Goal: Information Seeking & Learning: Find specific fact

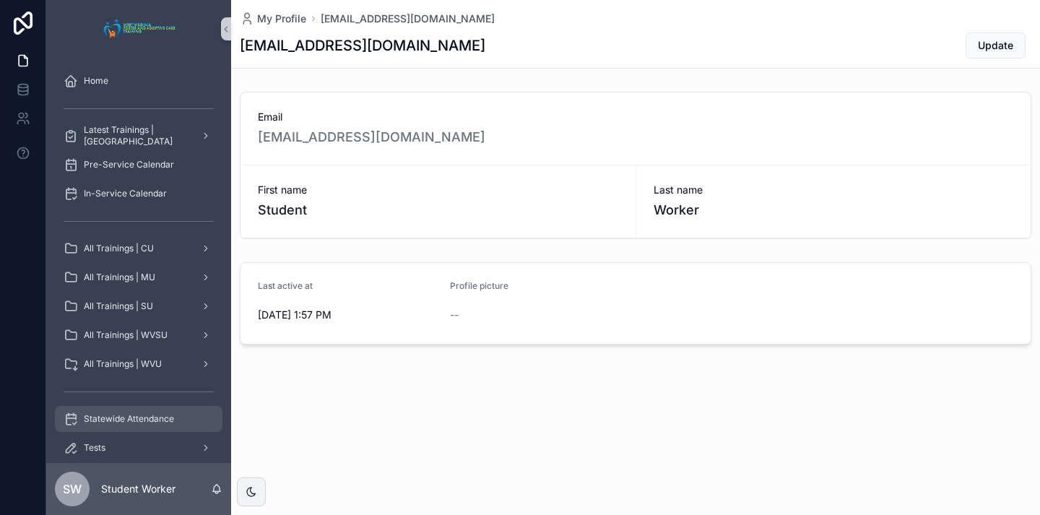
click at [107, 422] on span "Statewide Attendance" at bounding box center [129, 419] width 90 height 12
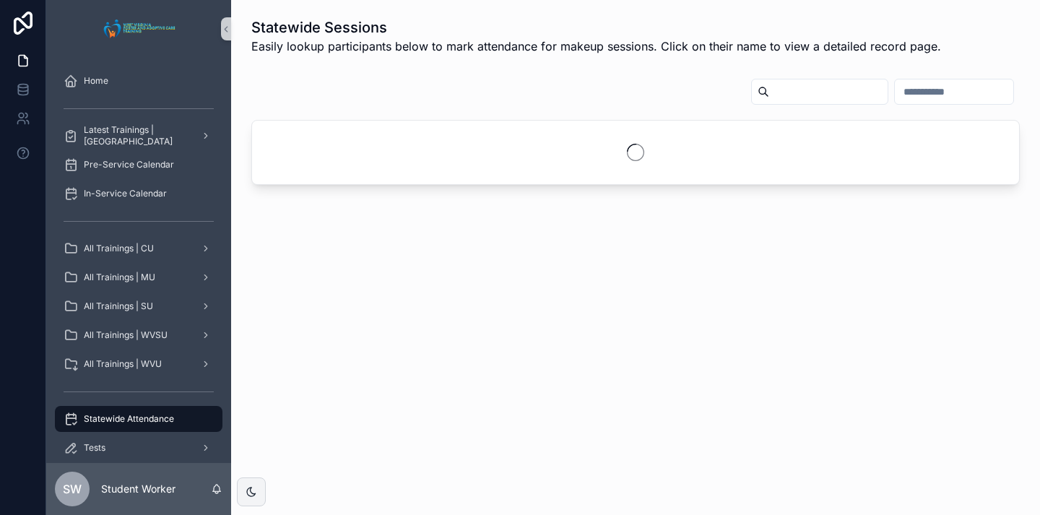
click at [782, 87] on input "scrollable content" at bounding box center [828, 92] width 118 height 20
type input "****"
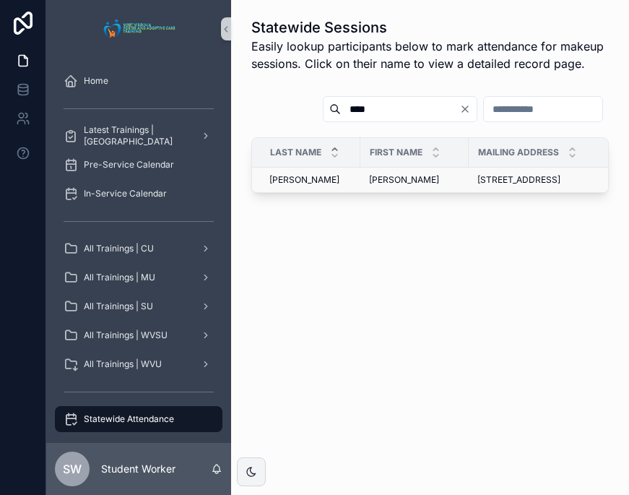
click at [423, 193] on td "Jill Jill" at bounding box center [414, 180] width 108 height 25
click at [524, 186] on span "[STREET_ADDRESS]" at bounding box center [518, 180] width 83 height 12
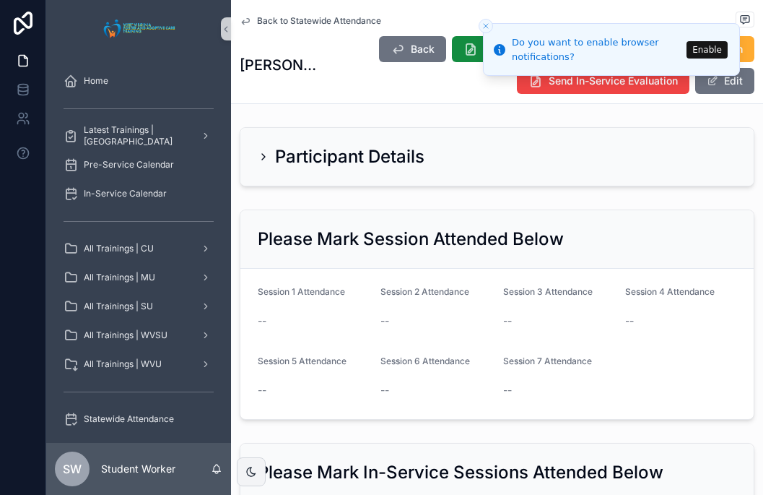
click at [480, 20] on button "Close toast" at bounding box center [486, 26] width 14 height 14
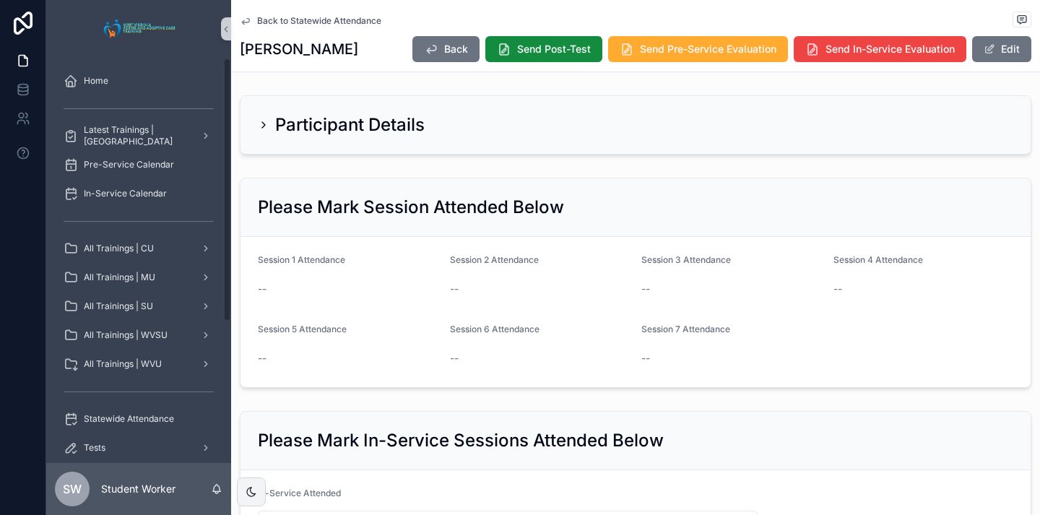
drag, startPoint x: 257, startPoint y: 120, endPoint x: 280, endPoint y: 148, distance: 36.4
click at [259, 120] on div "Participant Details" at bounding box center [636, 125] width 790 height 58
click at [268, 128] on icon "scrollable content" at bounding box center [264, 125] width 12 height 12
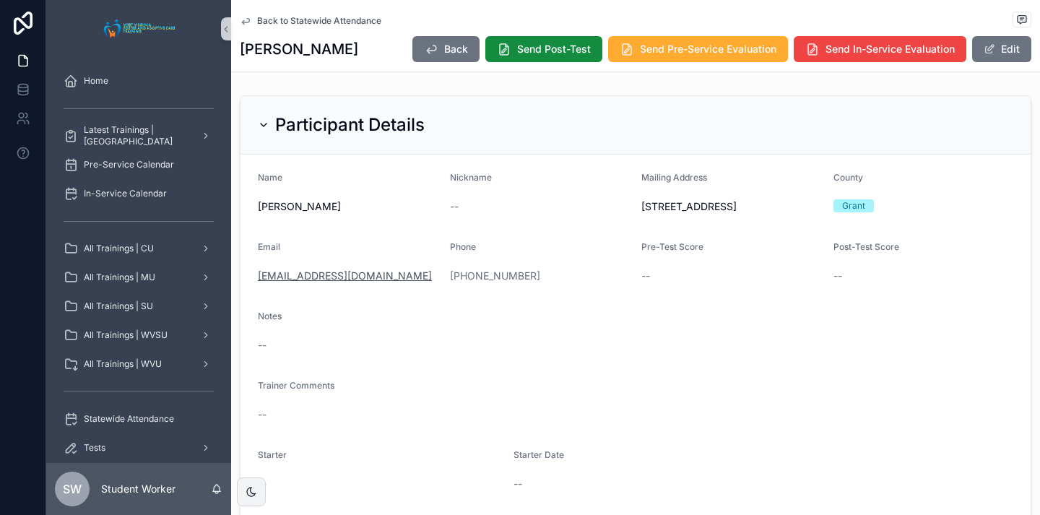
click at [291, 283] on link "[EMAIL_ADDRESS][DOMAIN_NAME]" at bounding box center [345, 276] width 174 height 14
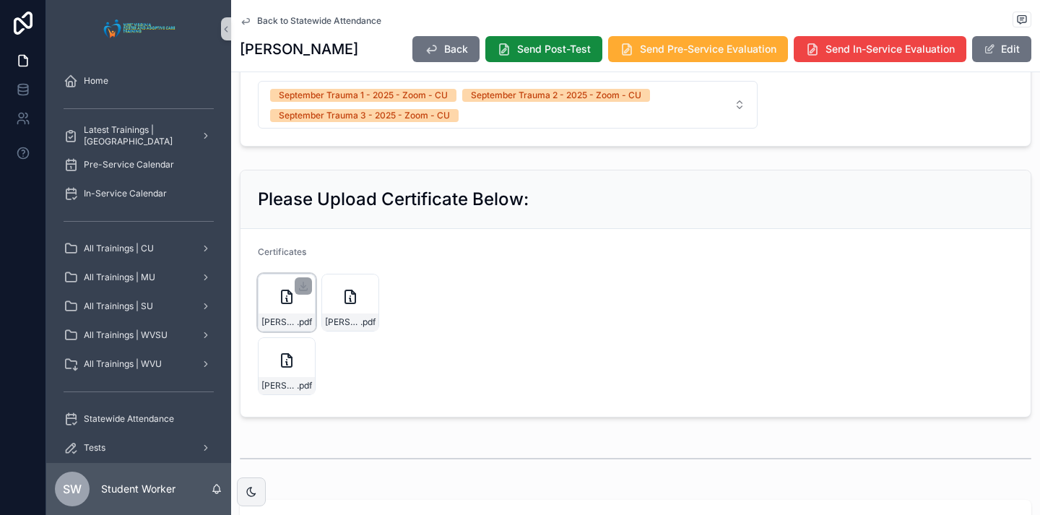
scroll to position [867, 0]
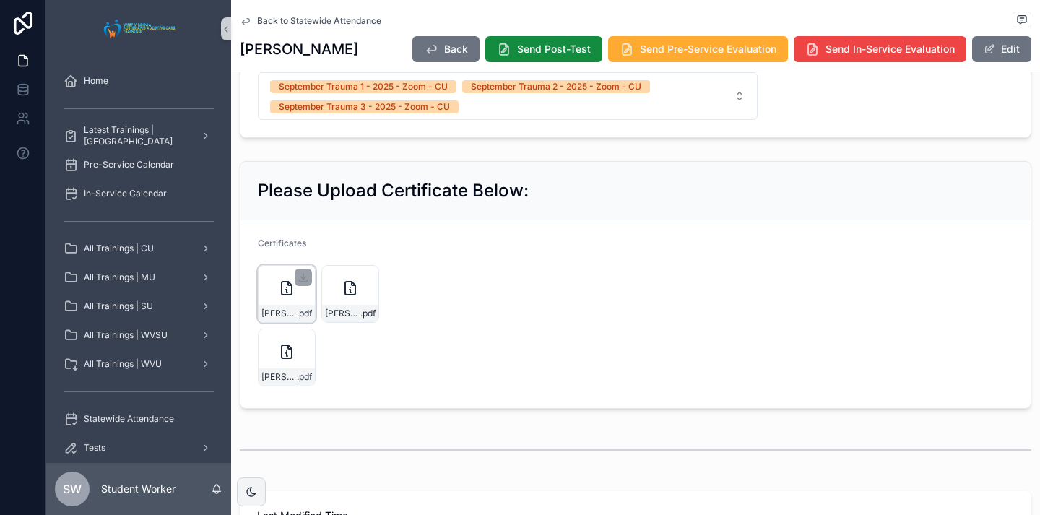
click at [291, 313] on div "J.-Kozlik-Trauma-II .pdf" at bounding box center [287, 294] width 58 height 58
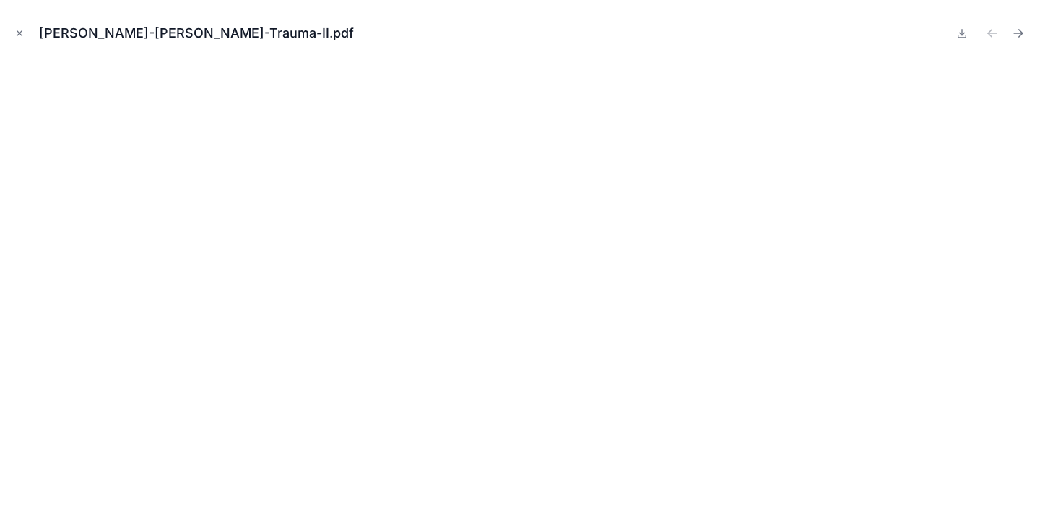
drag, startPoint x: 24, startPoint y: 38, endPoint x: 33, endPoint y: 47, distance: 12.3
click at [25, 38] on button "Close modal" at bounding box center [20, 33] width 16 height 16
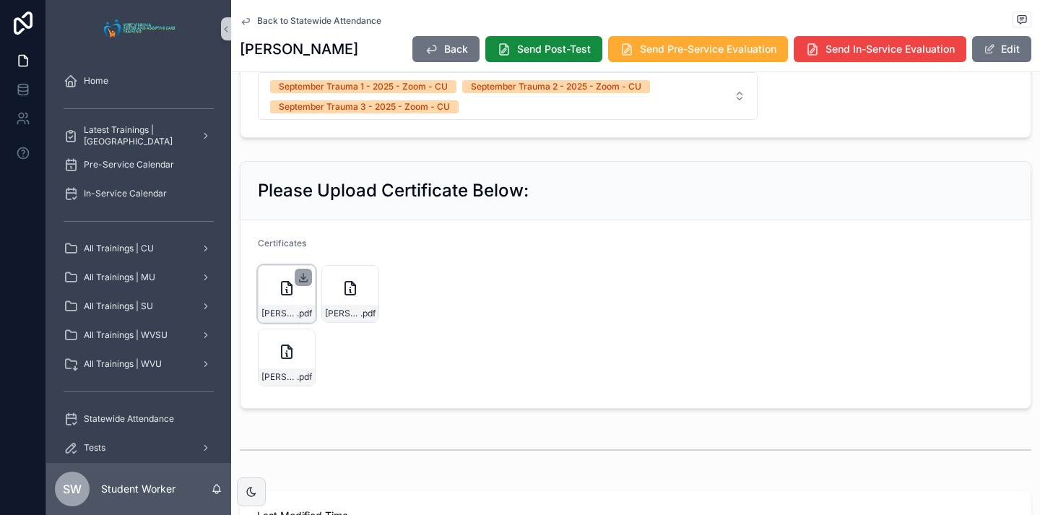
click at [303, 283] on icon "scrollable content" at bounding box center [304, 278] width 12 height 12
click at [348, 297] on icon "scrollable content" at bounding box center [350, 288] width 17 height 17
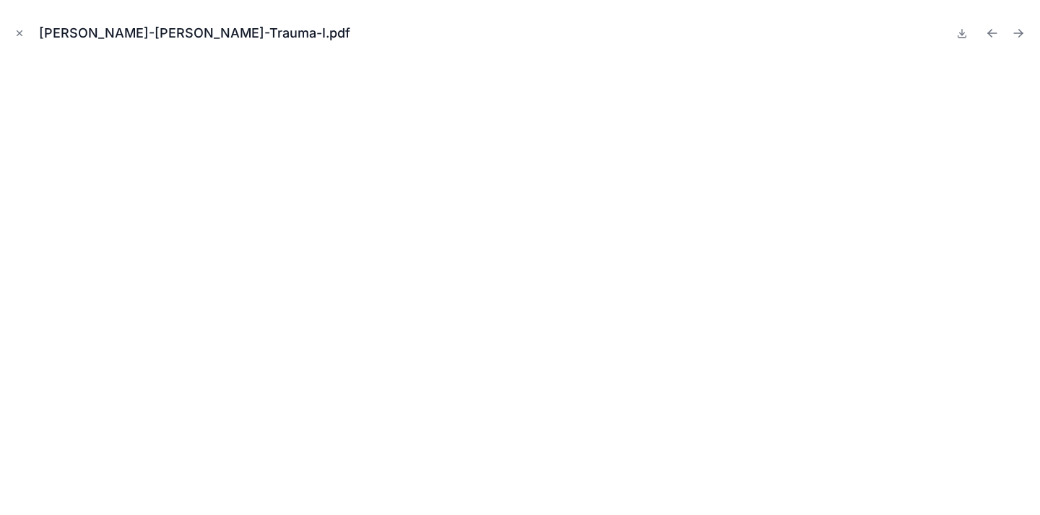
drag, startPoint x: 17, startPoint y: 27, endPoint x: 31, endPoint y: 42, distance: 19.9
click at [17, 27] on button "Close modal" at bounding box center [20, 33] width 16 height 16
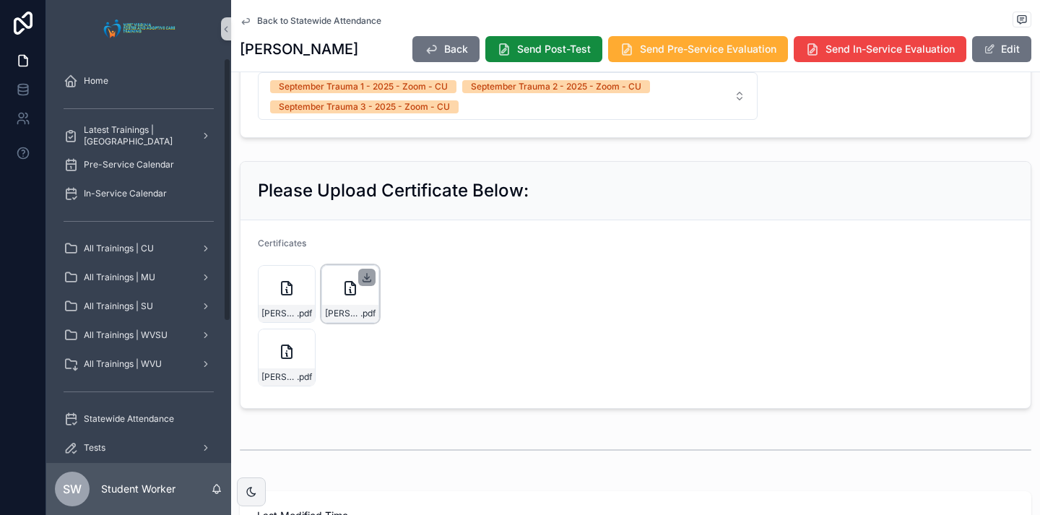
click at [363, 283] on icon "scrollable content" at bounding box center [367, 278] width 12 height 12
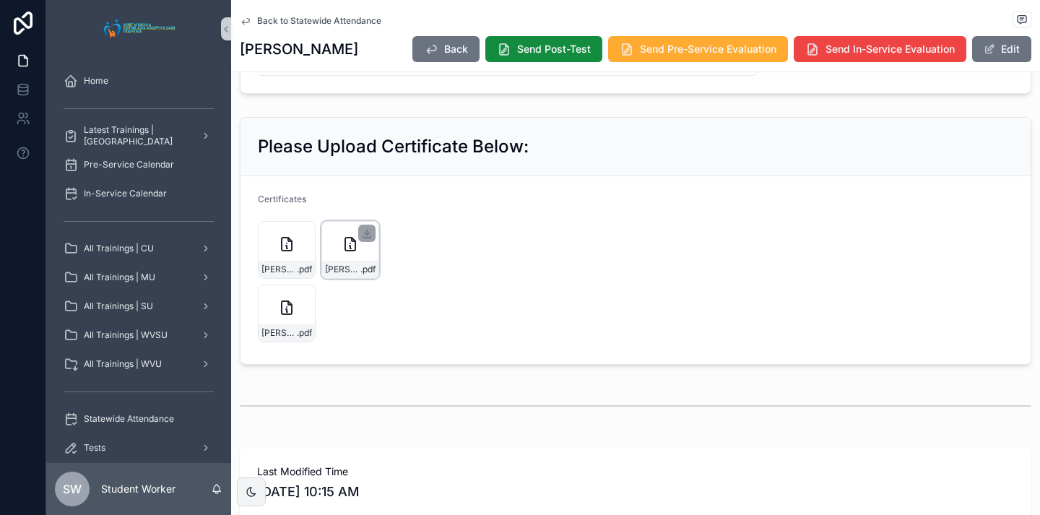
scroll to position [939, 0]
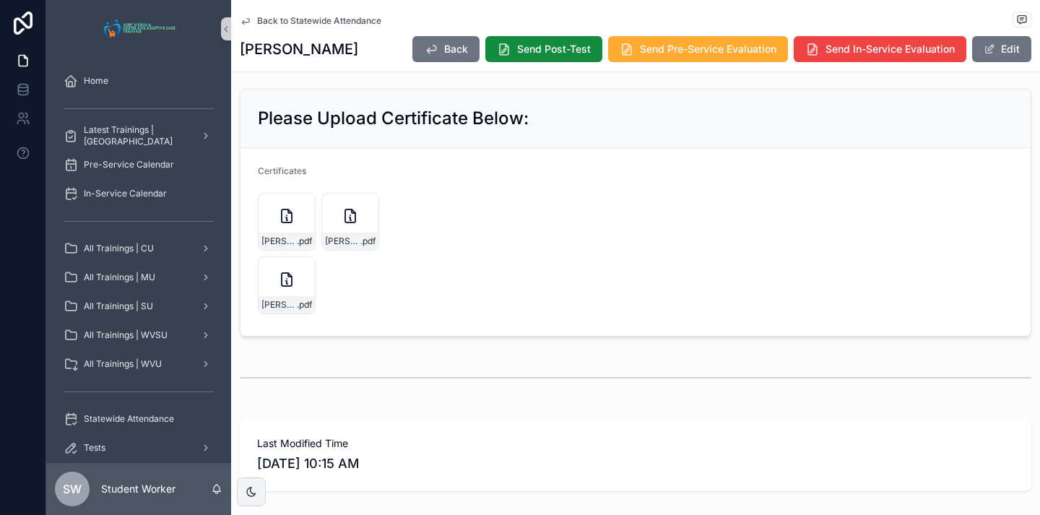
click at [242, 21] on icon "scrollable content" at bounding box center [246, 21] width 12 height 12
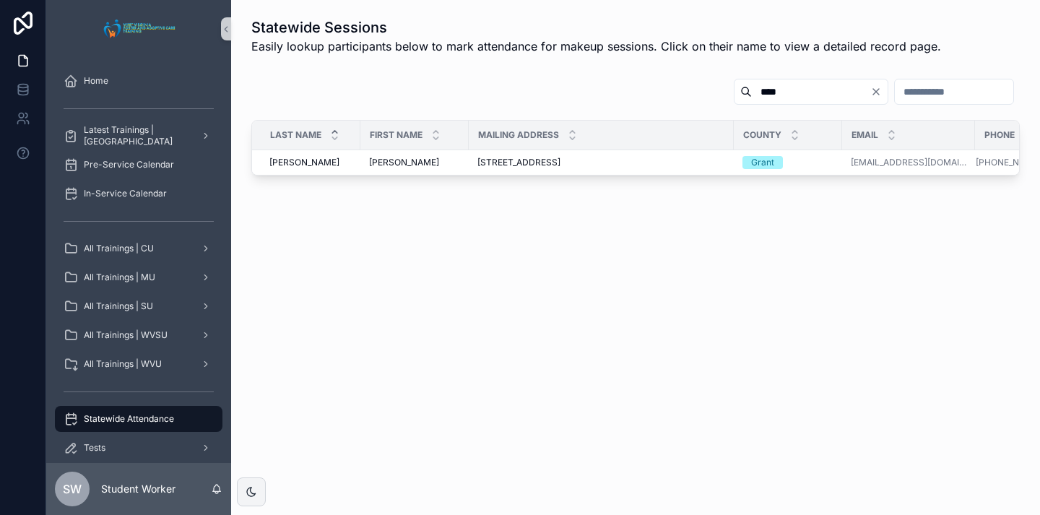
drag, startPoint x: 763, startPoint y: 98, endPoint x: 660, endPoint y: 118, distance: 105.4
click at [662, 122] on div "**** Last Name First Name Mailing Address County Email Phone Kozlik Kozlik Jill…" at bounding box center [635, 127] width 768 height 98
drag, startPoint x: 648, startPoint y: 168, endPoint x: 607, endPoint y: 163, distance: 40.9
click at [645, 168] on td "22 Outlaw Trail, Maysville, WV, 26833 22 Outlaw Trail, Maysville, WV, 26833" at bounding box center [601, 162] width 265 height 25
click at [381, 164] on div "Jill Jill" at bounding box center [414, 163] width 91 height 12
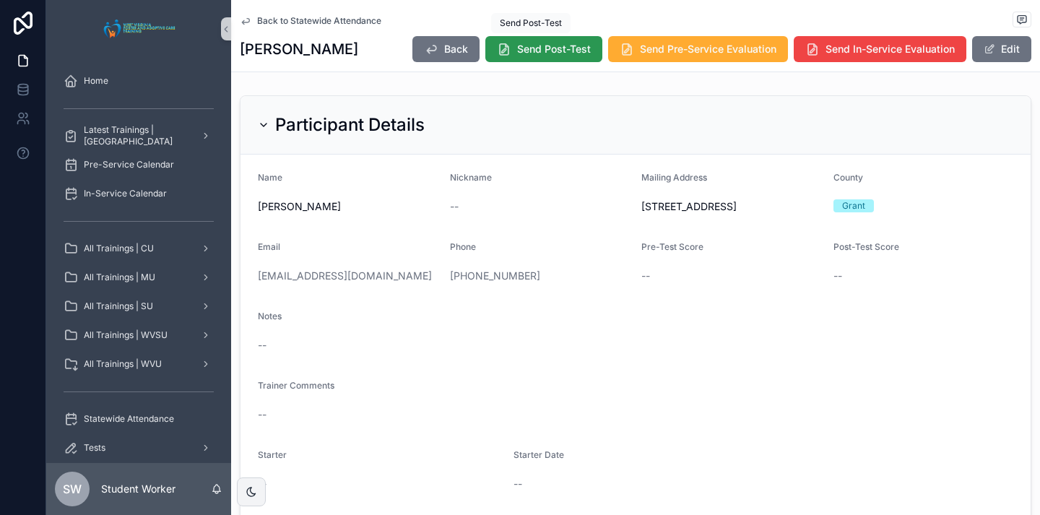
drag, startPoint x: 447, startPoint y: 45, endPoint x: 472, endPoint y: 40, distance: 25.8
click at [447, 45] on span "Back" at bounding box center [456, 49] width 24 height 14
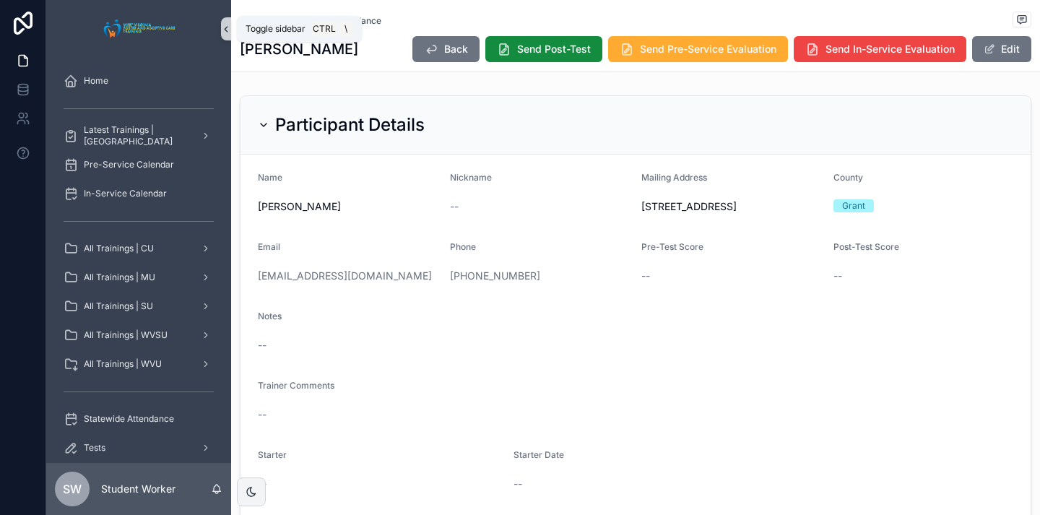
click at [224, 22] on button "scrollable content" at bounding box center [226, 28] width 10 height 23
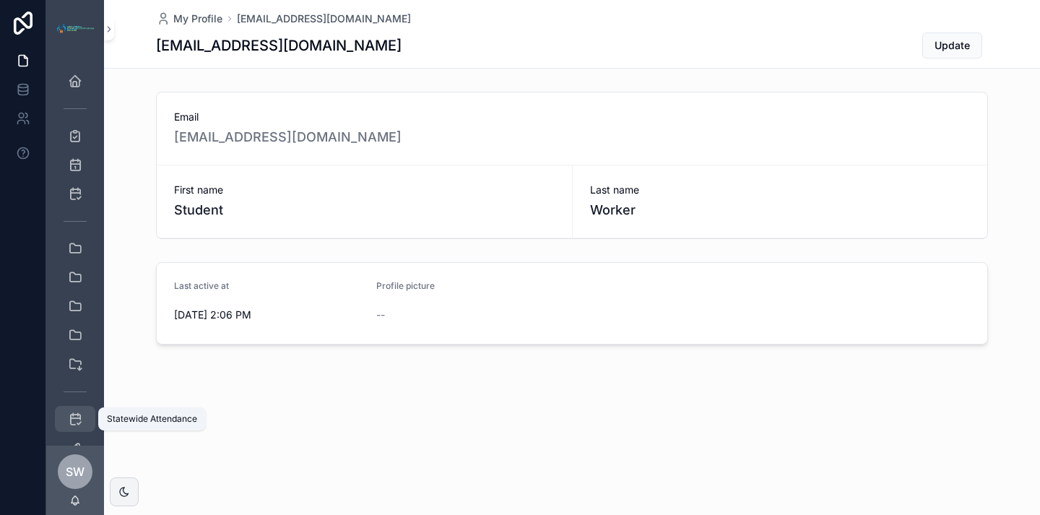
click at [76, 423] on icon "scrollable content" at bounding box center [75, 419] width 14 height 14
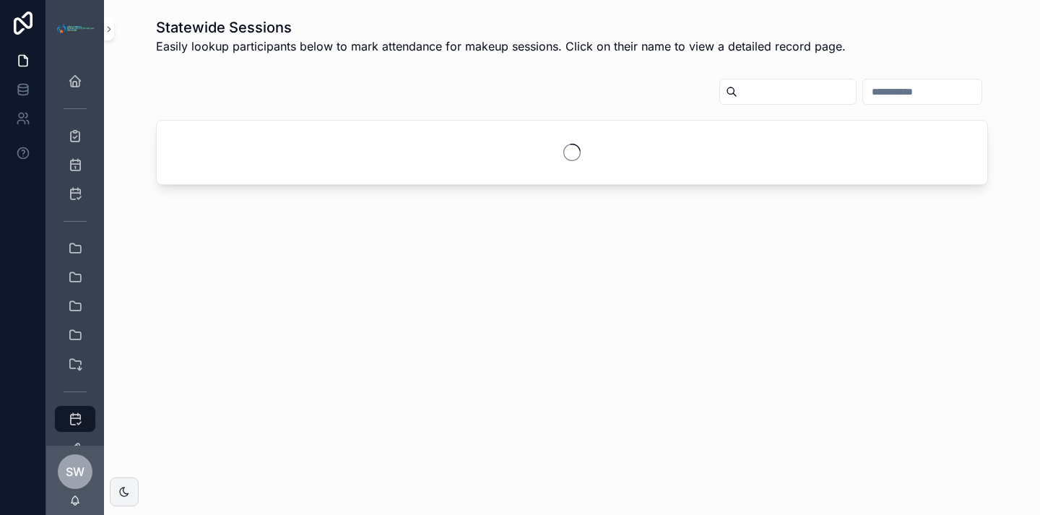
click at [737, 95] on input "scrollable content" at bounding box center [796, 92] width 118 height 20
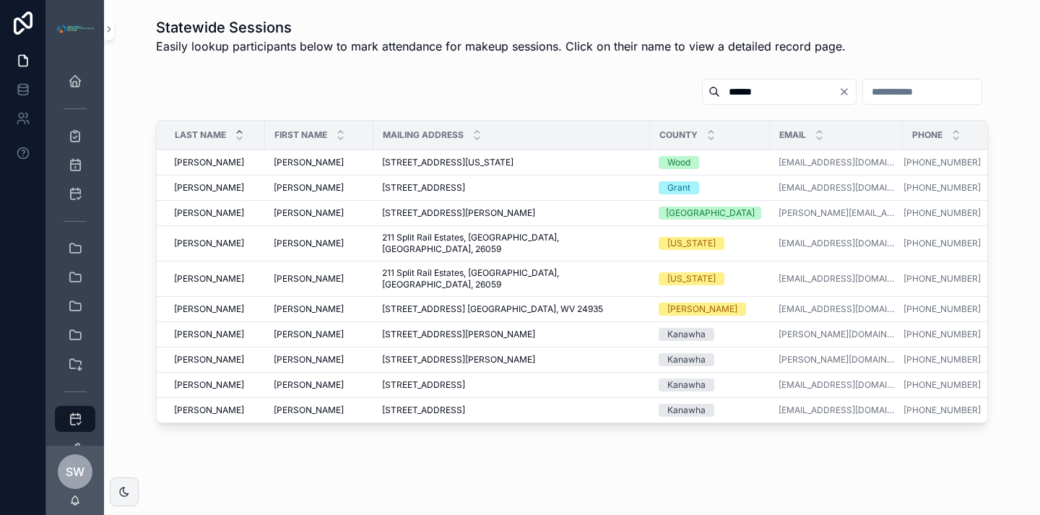
drag, startPoint x: 694, startPoint y: 94, endPoint x: 604, endPoint y: 105, distance: 90.9
click at [604, 105] on div "******" at bounding box center [572, 94] width 832 height 33
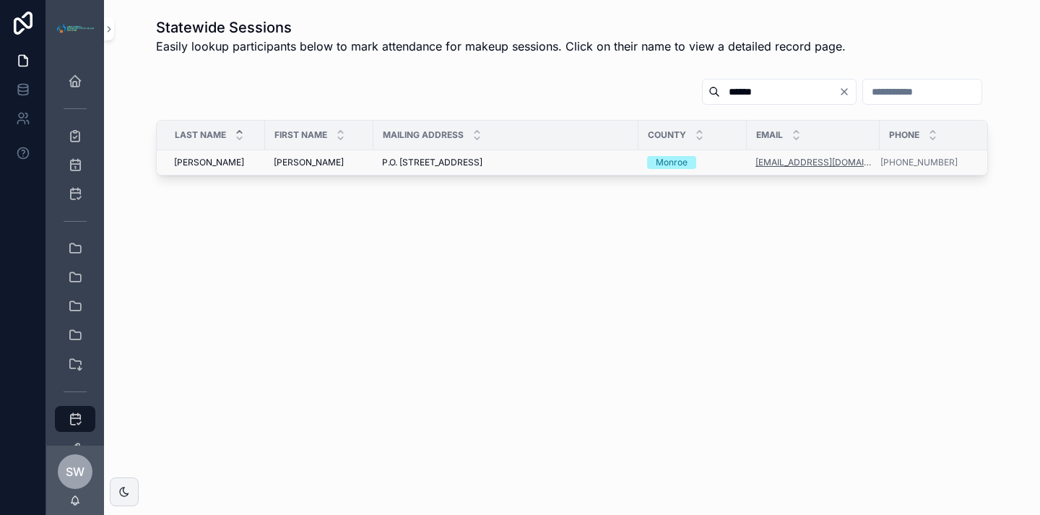
type input "******"
click at [818, 163] on link "[EMAIL_ADDRESS][DOMAIN_NAME]" at bounding box center [813, 163] width 116 height 12
click at [727, 163] on div "Monroe" at bounding box center [692, 162] width 91 height 13
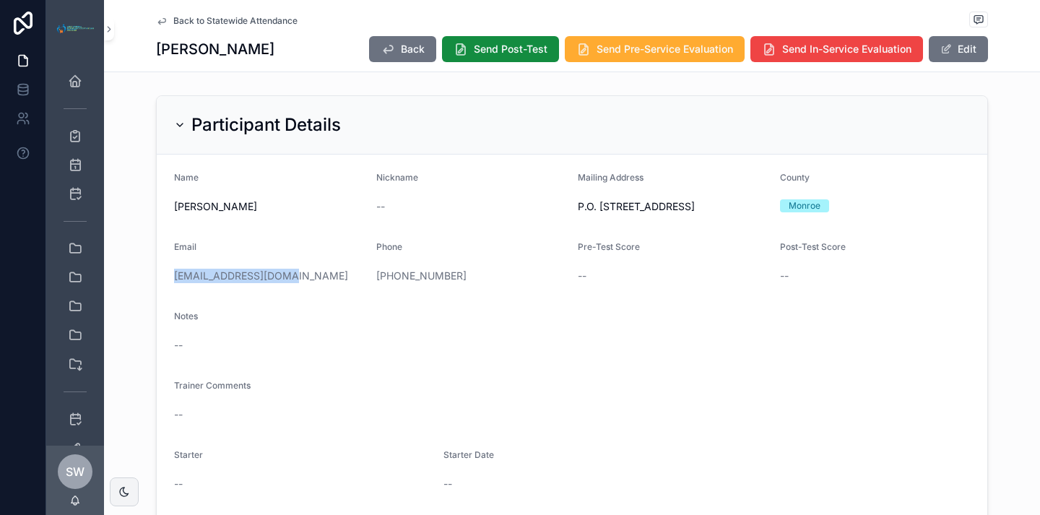
drag, startPoint x: 302, startPoint y: 279, endPoint x: 165, endPoint y: 287, distance: 136.8
click at [165, 287] on form "Name [PERSON_NAME] Nickname -- Mailing Address P.O. [GEOGRAPHIC_DATA] Email [EM…" at bounding box center [572, 369] width 831 height 428
copy link "[EMAIL_ADDRESS][DOMAIN_NAME]"
click at [559, 318] on div "Notes" at bounding box center [572, 319] width 796 height 17
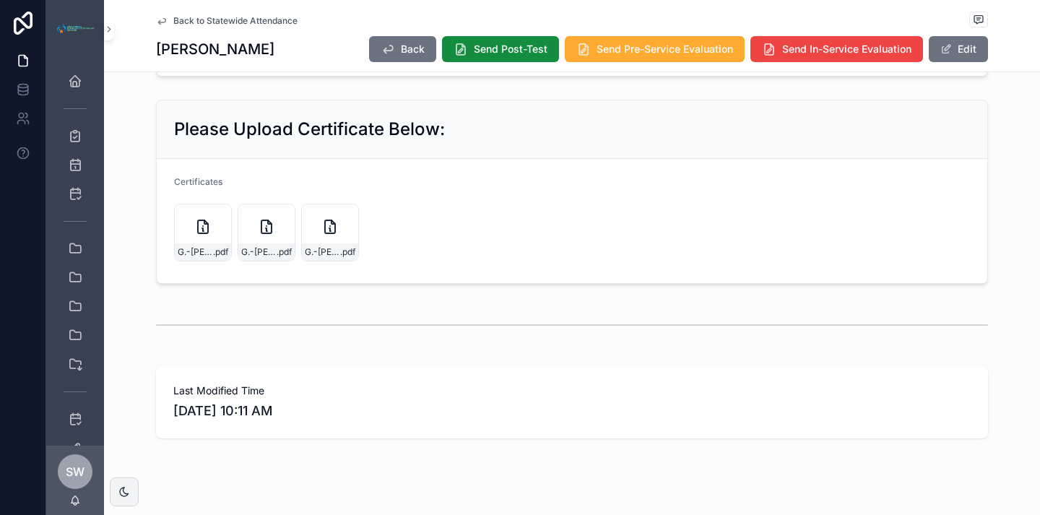
scroll to position [939, 0]
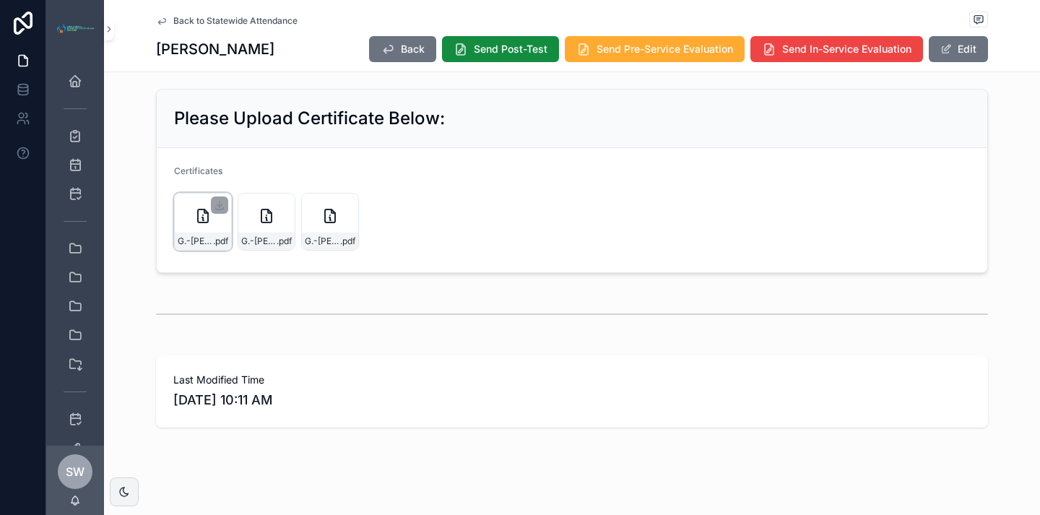
click at [213, 196] on div "scrollable content" at bounding box center [219, 204] width 17 height 17
click at [217, 198] on div "scrollable content" at bounding box center [219, 204] width 17 height 17
click at [211, 198] on div "scrollable content" at bounding box center [219, 204] width 17 height 17
click at [277, 202] on icon "scrollable content" at bounding box center [283, 205] width 12 height 12
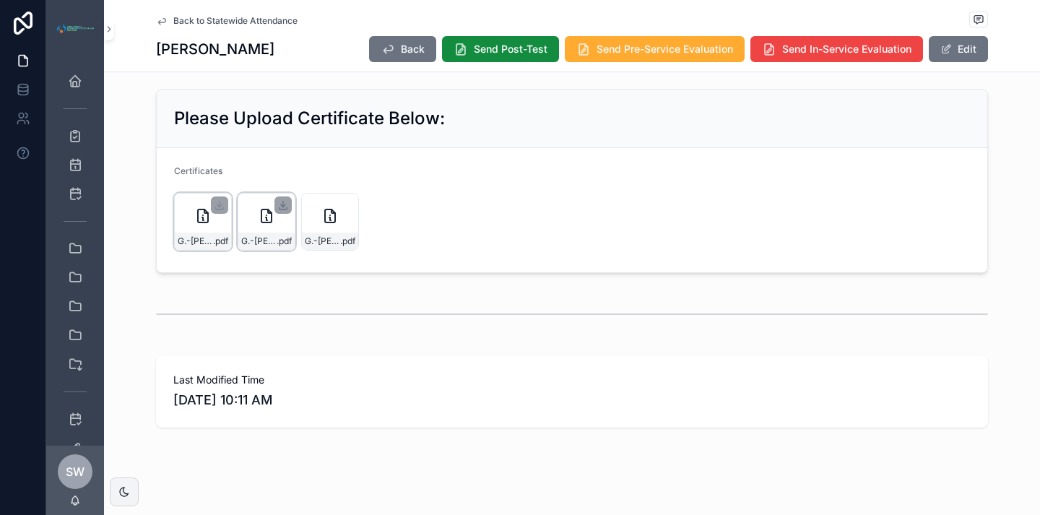
click at [198, 222] on icon "scrollable content" at bounding box center [203, 215] width 10 height 13
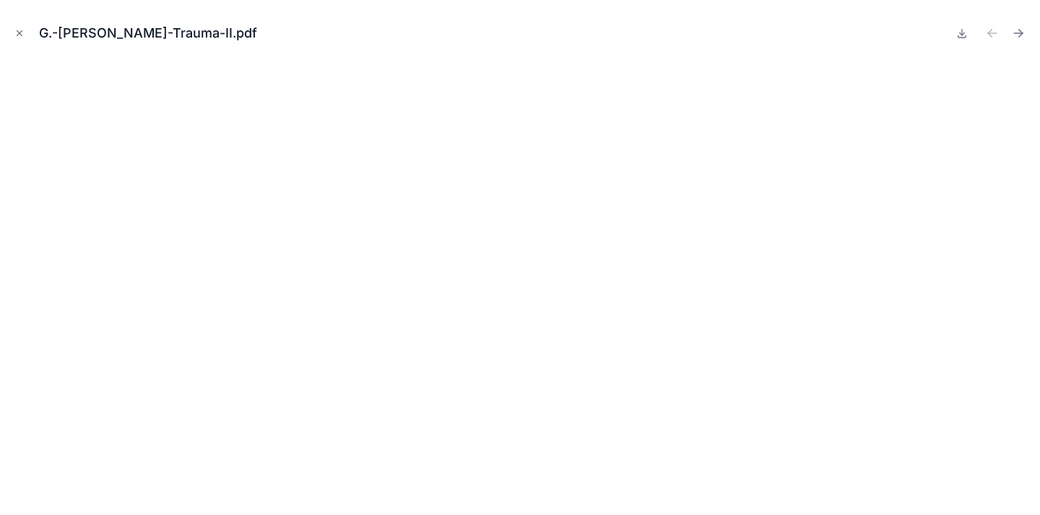
click at [24, 34] on icon "Close modal" at bounding box center [19, 33] width 10 height 10
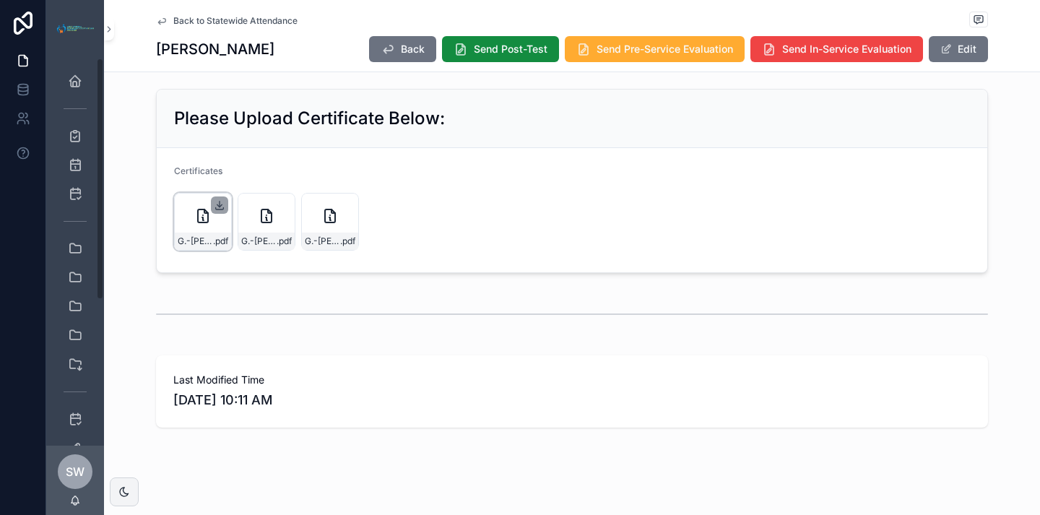
click at [214, 202] on icon "scrollable content" at bounding box center [220, 205] width 12 height 12
drag, startPoint x: 186, startPoint y: 210, endPoint x: 509, endPoint y: 357, distance: 355.2
drag, startPoint x: 208, startPoint y: 261, endPoint x: 228, endPoint y: 281, distance: 28.1
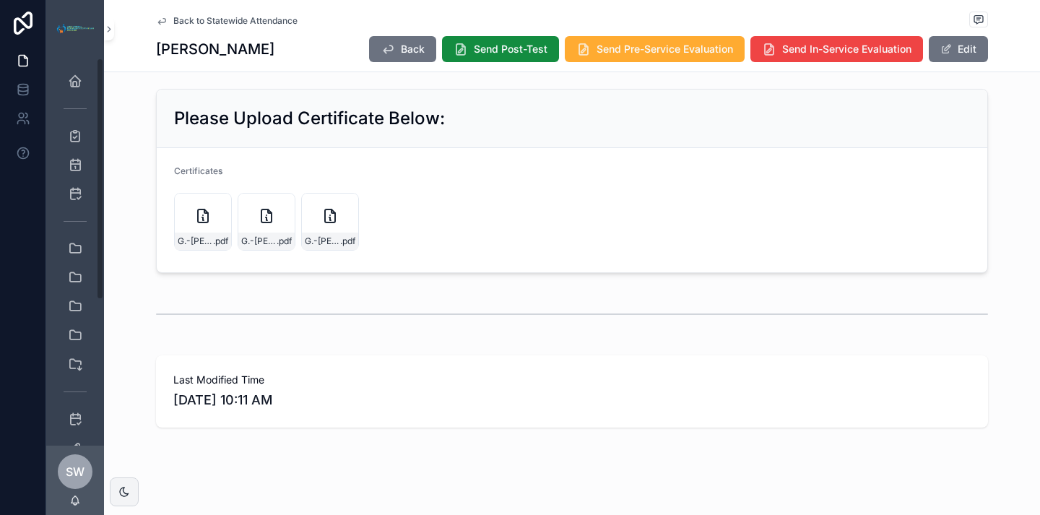
click at [223, 277] on div "Please Upload Certificate Below: Certificates G.-[PERSON_NAME]-Trauma-II .pdf G…" at bounding box center [572, 181] width 936 height 196
drag, startPoint x: 198, startPoint y: 226, endPoint x: 374, endPoint y: 265, distance: 180.5
click at [376, 267] on form "Certificates G.-[PERSON_NAME]-Trauma-II .pdf G.-[PERSON_NAME]-Trauma-I .pdf G.-…" at bounding box center [572, 210] width 831 height 124
drag, startPoint x: 194, startPoint y: 211, endPoint x: 424, endPoint y: 176, distance: 232.3
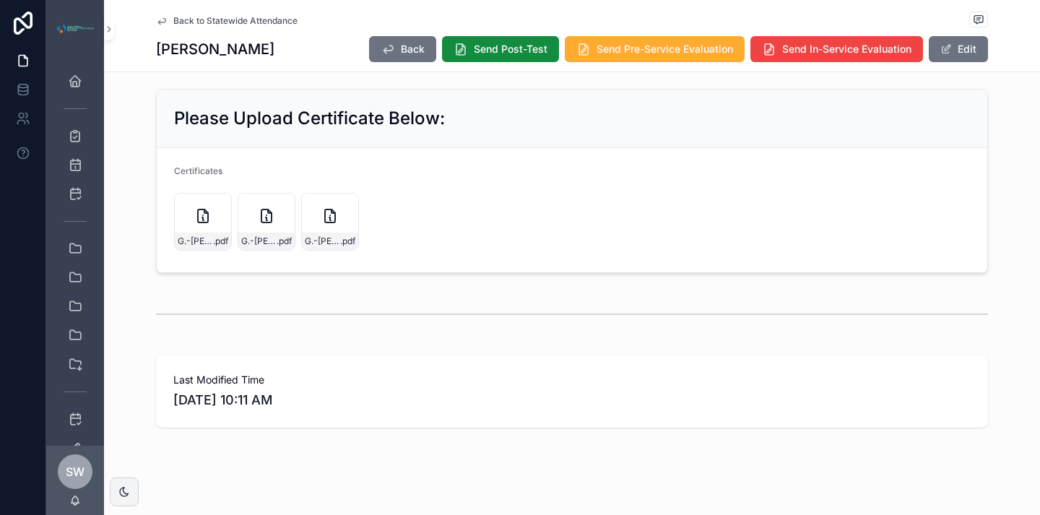
click at [424, 176] on form "Certificates G.-[PERSON_NAME]-Trauma-II .pdf G.-[PERSON_NAME]-Trauma-I .pdf G.-…" at bounding box center [572, 210] width 831 height 124
drag, startPoint x: 200, startPoint y: 238, endPoint x: 264, endPoint y: 267, distance: 70.5
click at [228, 272] on form "Certificates G.-[PERSON_NAME]-Trauma-II .pdf G.-[PERSON_NAME]-Trauma-I .pdf G.-…" at bounding box center [572, 210] width 831 height 124
click at [267, 268] on form "Certificates G.-[PERSON_NAME]-Trauma-II .pdf G.-[PERSON_NAME]-Trauma-I .pdf G.-…" at bounding box center [572, 210] width 831 height 124
drag, startPoint x: 203, startPoint y: 238, endPoint x: 1858, endPoint y: 299, distance: 1656.5
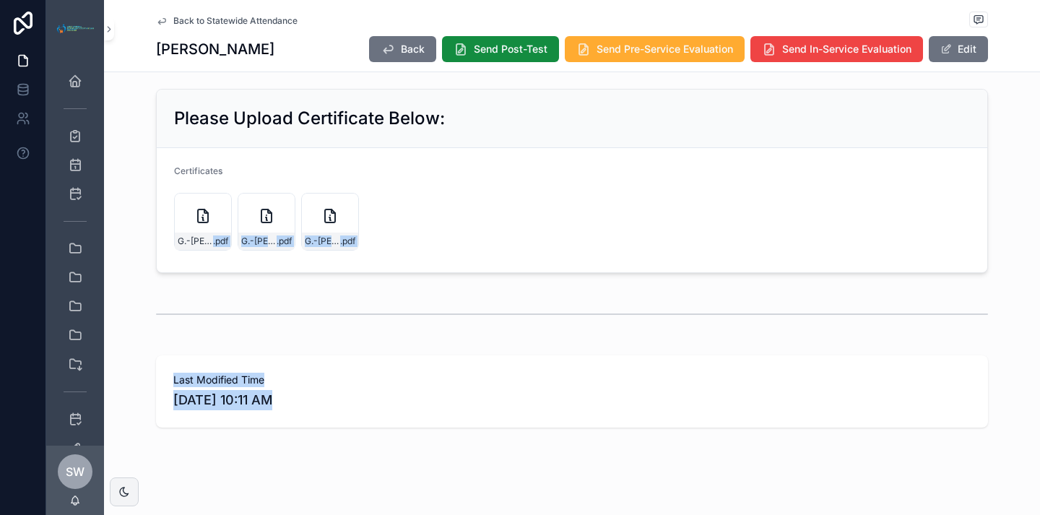
click at [1039, 299] on html "Home Latest Trainings | [GEOGRAPHIC_DATA] Pre-Service Calendar In-Service Calen…" at bounding box center [520, 257] width 1040 height 515
click at [427, 215] on form "Certificates G.-[PERSON_NAME]-Trauma-II .pdf G.-[PERSON_NAME]-Trauma-I .pdf G.-…" at bounding box center [572, 210] width 831 height 124
click at [286, 25] on span "Back to Statewide Attendance" at bounding box center [235, 21] width 124 height 12
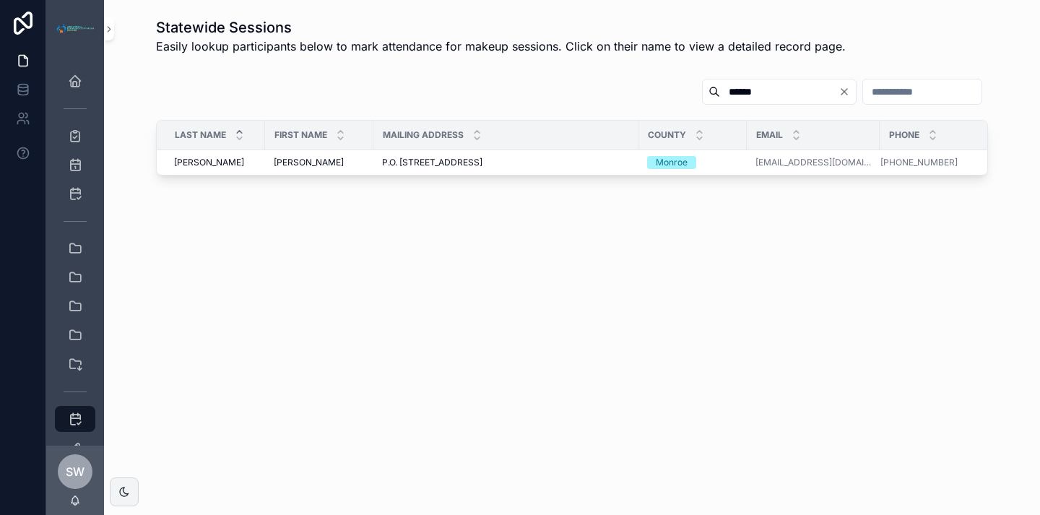
drag, startPoint x: 749, startPoint y: 100, endPoint x: 567, endPoint y: 87, distance: 182.4
click at [567, 87] on div "******" at bounding box center [572, 94] width 832 height 33
type input "****"
click at [240, 161] on div "[PERSON_NAME] [PERSON_NAME]" at bounding box center [215, 163] width 82 height 12
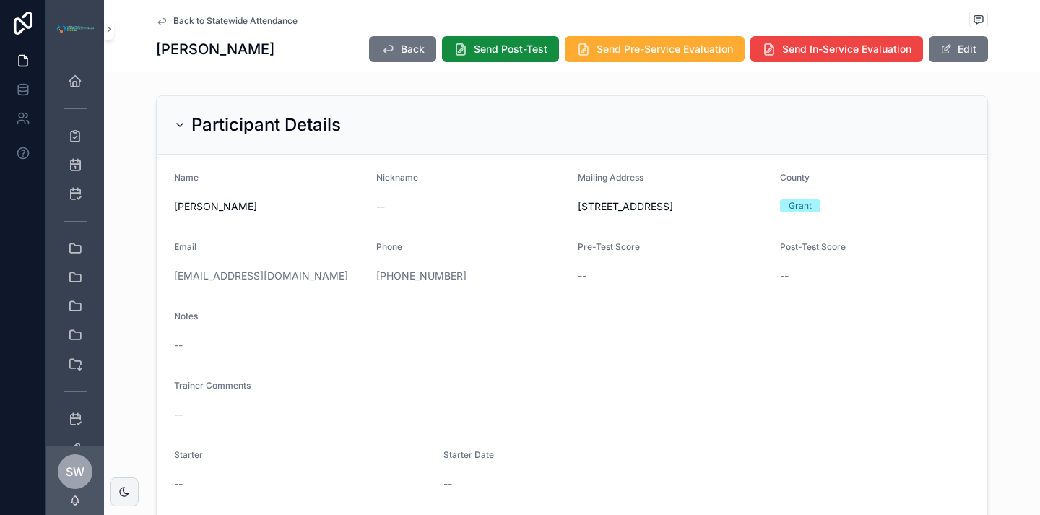
click at [202, 13] on div "Back to Statewide Attendance" at bounding box center [572, 21] width 832 height 18
click at [204, 18] on span "Back to Statewide Attendance" at bounding box center [235, 21] width 124 height 12
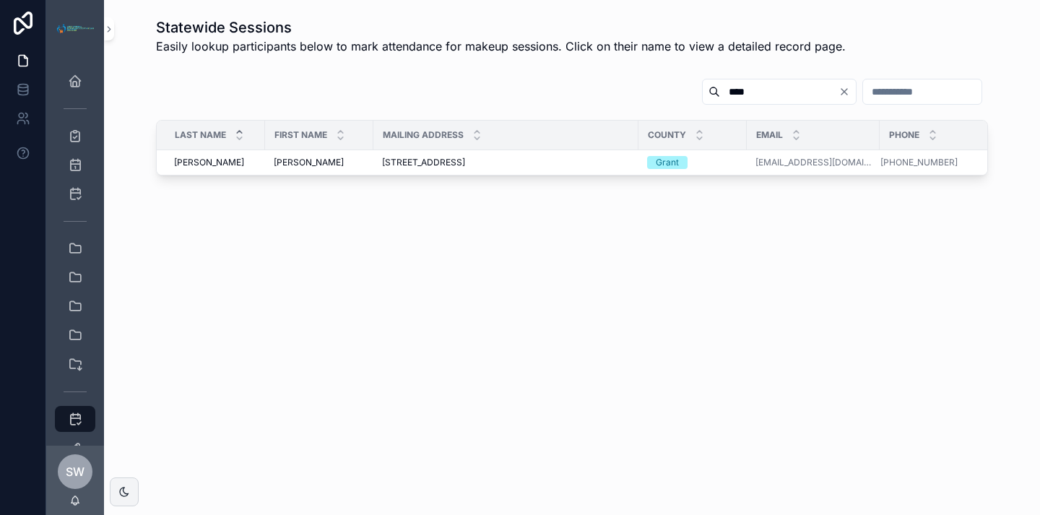
click at [839, 86] on icon "Clear" at bounding box center [845, 92] width 12 height 12
click at [906, 56] on div "Statewide Sessions Easily lookup participants below to mark attendance for make…" at bounding box center [572, 36] width 913 height 49
